Goal: Task Accomplishment & Management: Complete application form

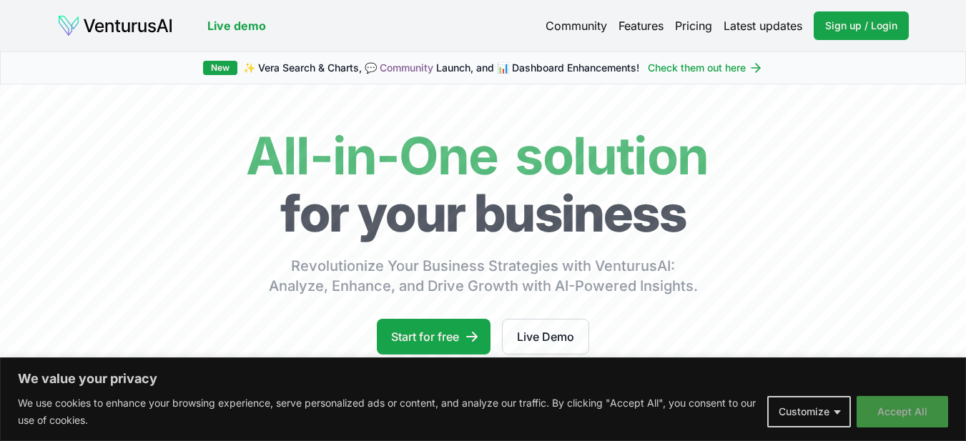
click at [896, 414] on button "Accept All" at bounding box center [901, 411] width 91 height 31
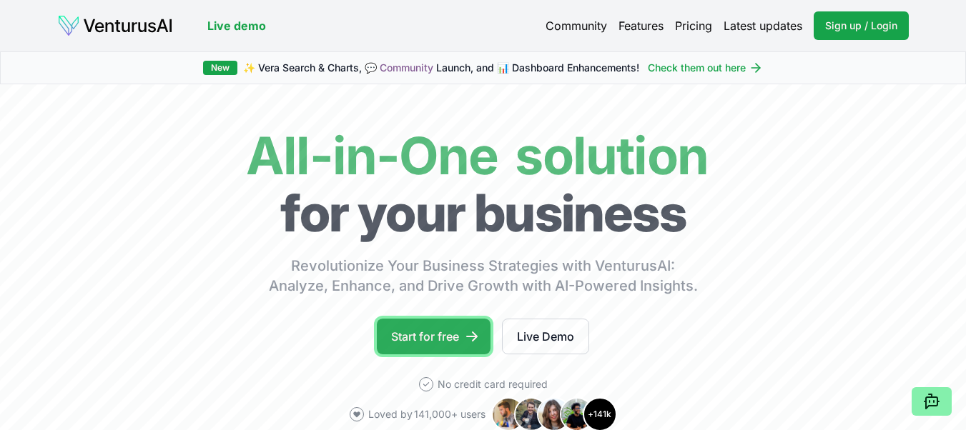
click at [418, 337] on link "Start for free" at bounding box center [434, 337] width 114 height 36
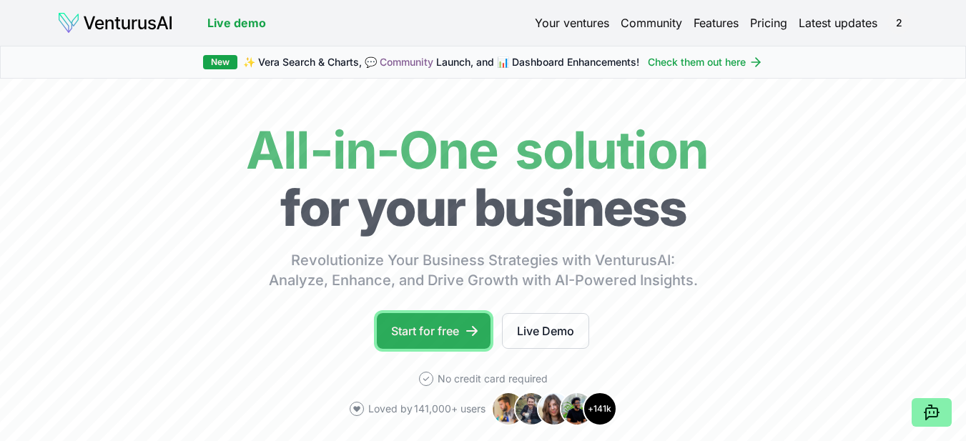
click at [435, 331] on link "Start for free" at bounding box center [434, 331] width 114 height 36
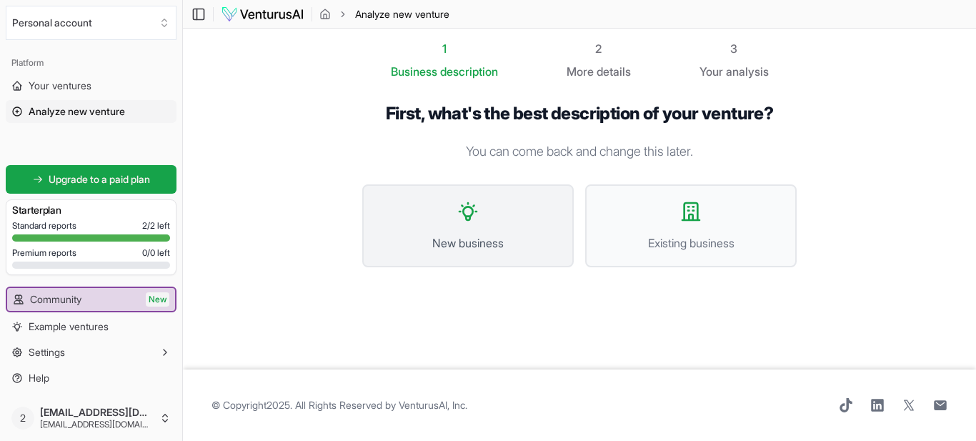
click at [463, 219] on icon at bounding box center [468, 211] width 23 height 23
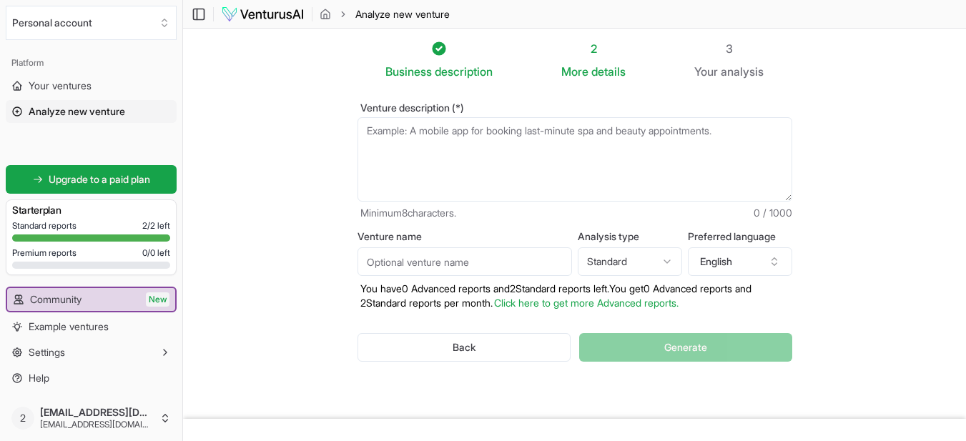
click at [432, 137] on textarea "Venture description (*)" at bounding box center [574, 159] width 435 height 84
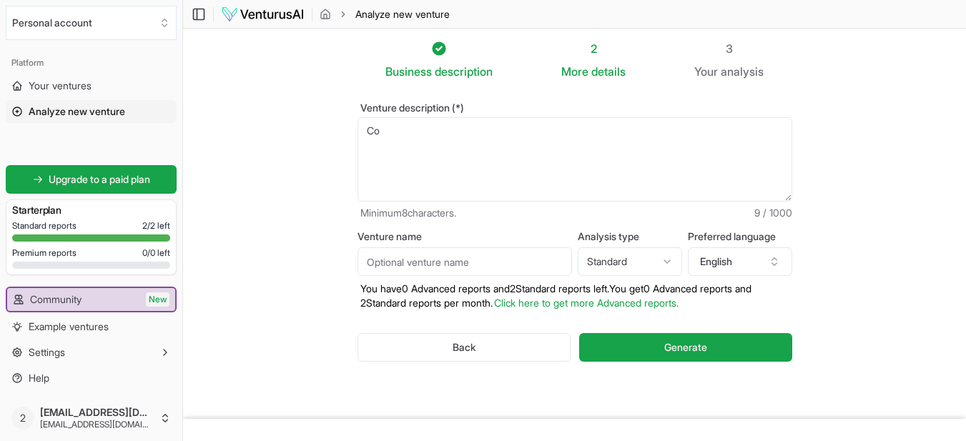
type textarea "C"
